Goal: Transaction & Acquisition: Purchase product/service

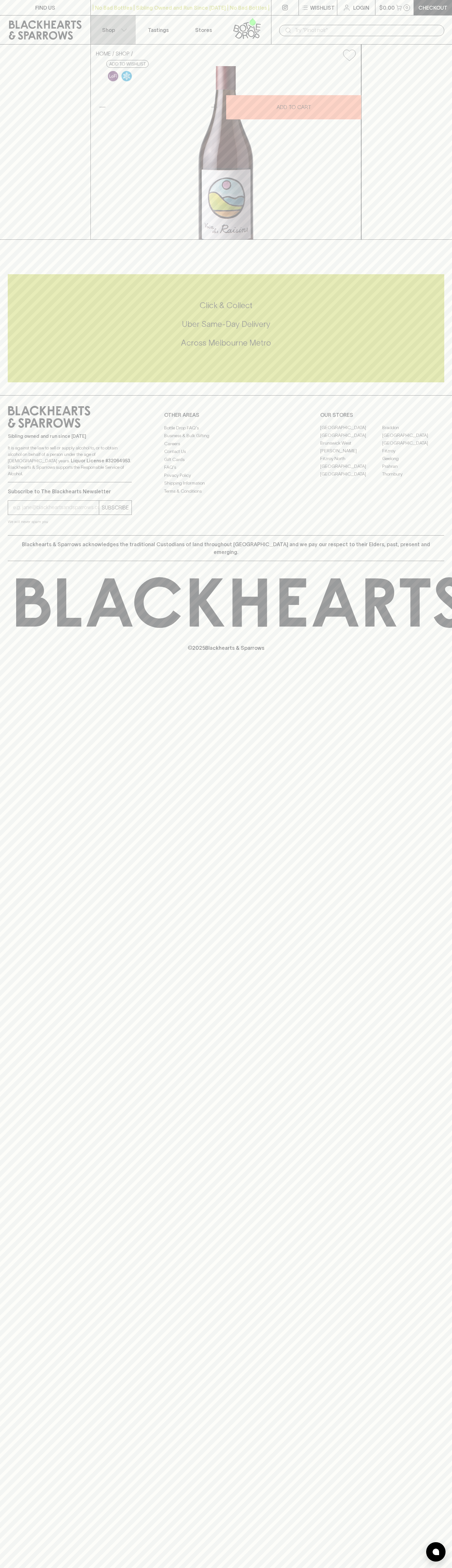
click at [104, 26] on p "Shop" at bounding box center [108, 30] width 13 height 8
click at [443, 313] on div at bounding box center [226, 784] width 452 height 1568
click at [409, 1567] on html "FIND US | No Bad Bottles | Sibling Owned and Run Since 2006 | No Bad Bottles | …" at bounding box center [226, 784] width 452 height 1568
click at [30, 1046] on div at bounding box center [226, 784] width 452 height 1568
